Goal: Navigation & Orientation: Find specific page/section

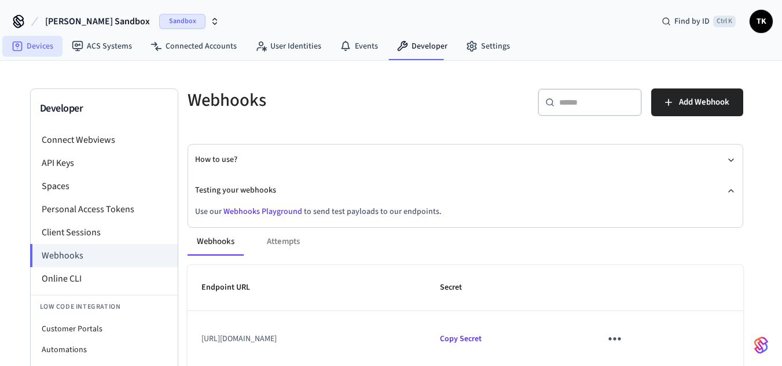
click at [35, 42] on link "Devices" at bounding box center [32, 46] width 60 height 21
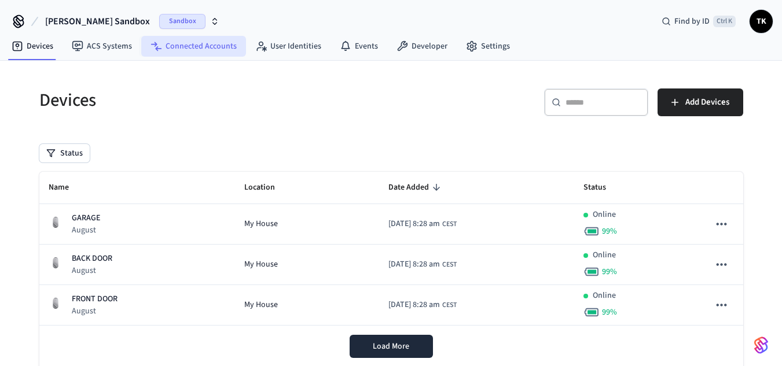
click at [162, 41] on link "Connected Accounts" at bounding box center [193, 46] width 105 height 21
